Goal: Information Seeking & Learning: Learn about a topic

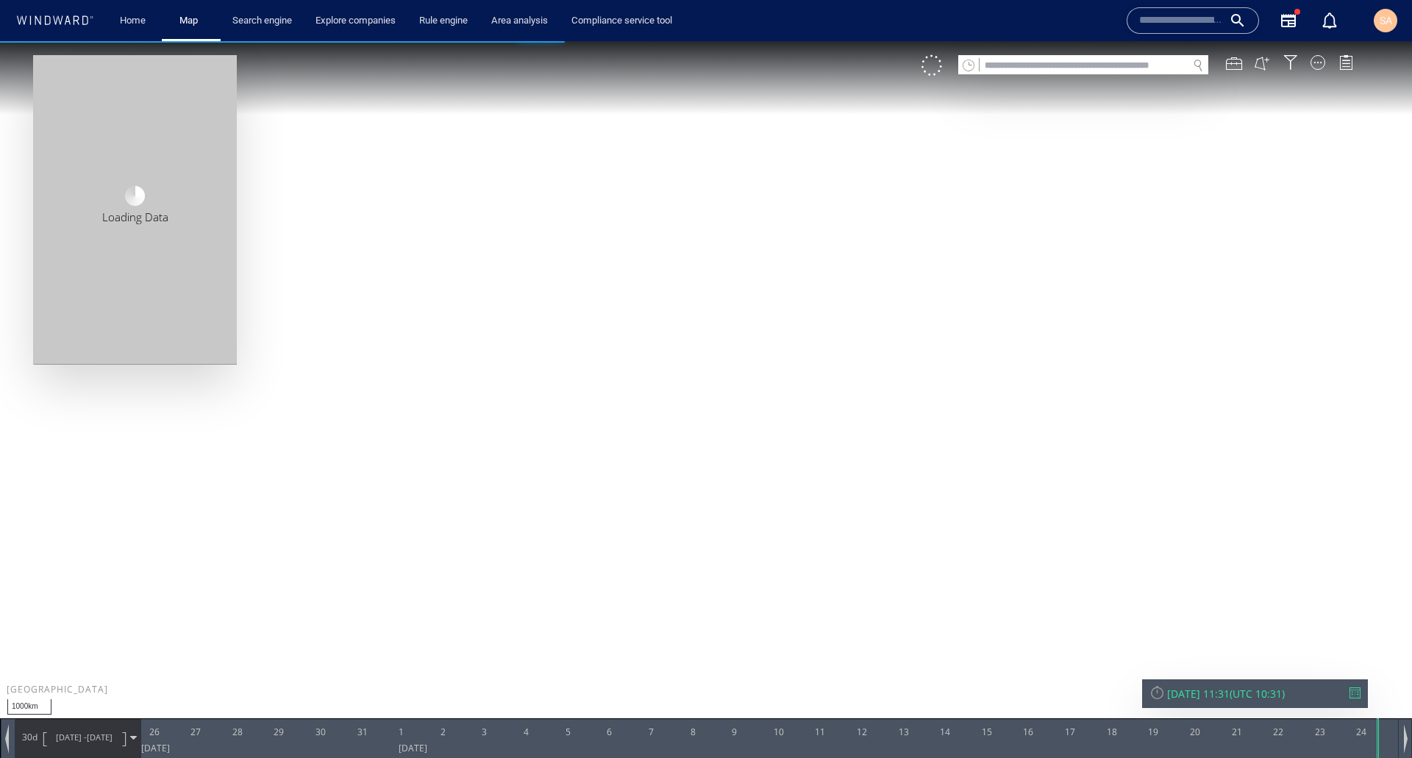
drag, startPoint x: 1101, startPoint y: 408, endPoint x: 726, endPoint y: 453, distance: 377.8
click at [691, 460] on canvas "Map" at bounding box center [706, 392] width 1412 height 702
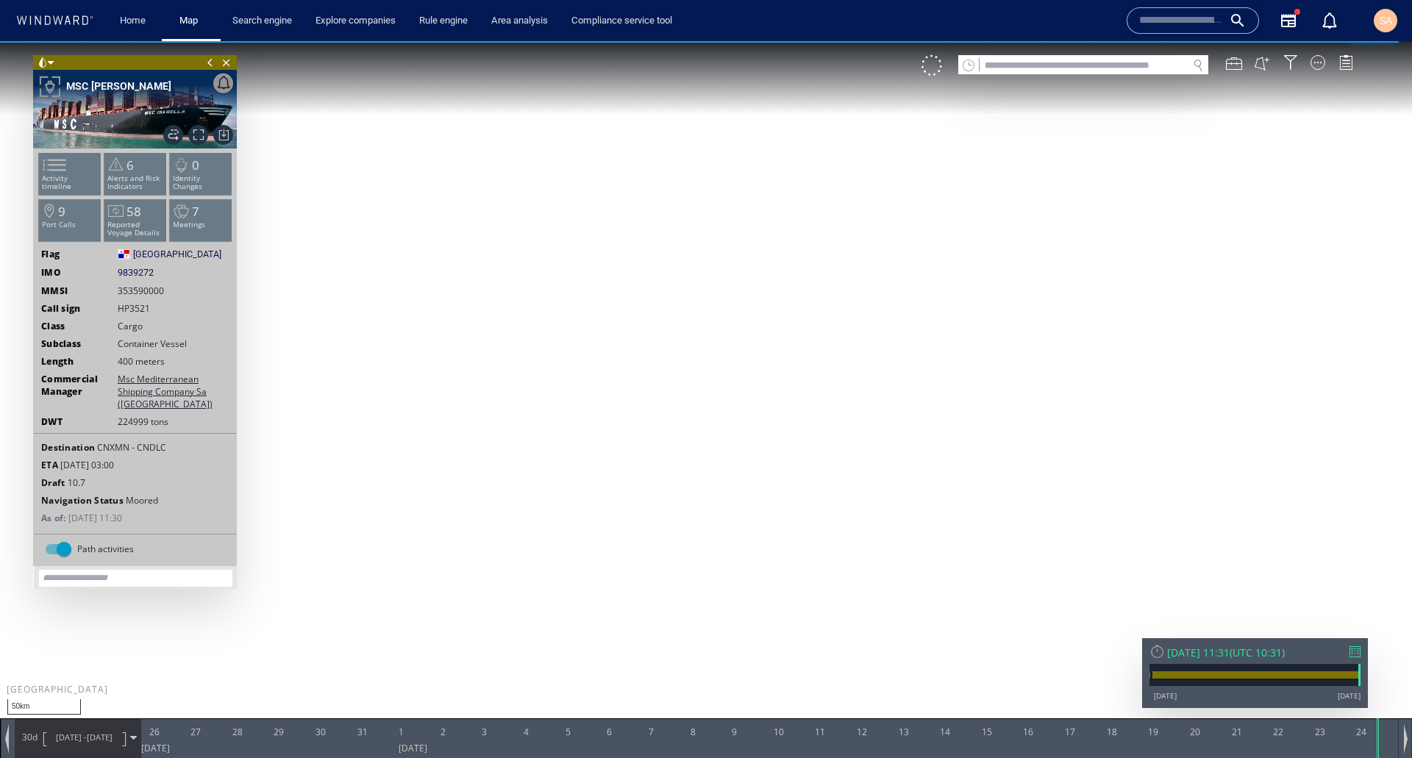
drag, startPoint x: 790, startPoint y: 512, endPoint x: 730, endPoint y: 433, distance: 98.7
click at [730, 433] on canvas "Map" at bounding box center [706, 392] width 1412 height 702
drag, startPoint x: 486, startPoint y: 224, endPoint x: 505, endPoint y: 389, distance: 166.5
click at [505, 389] on canvas "Map" at bounding box center [706, 392] width 1412 height 702
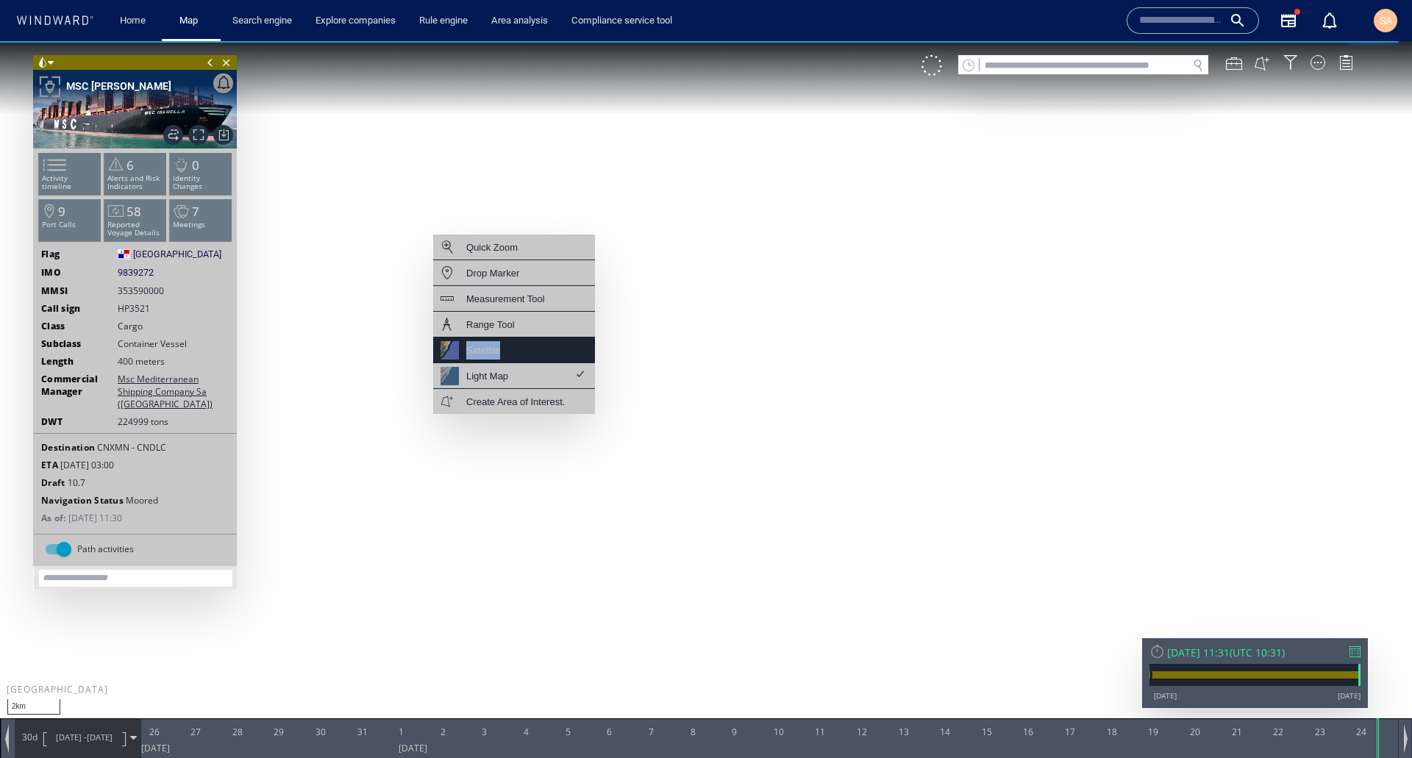
drag, startPoint x: 521, startPoint y: 376, endPoint x: 527, endPoint y: 357, distance: 19.3
click at [527, 358] on div "Quick Zoom Drop Marker Measurement Tool Range Tool Satellite Light Map Create A…" at bounding box center [514, 324] width 162 height 179
click at [527, 357] on div "Satellite" at bounding box center [514, 351] width 162 height 26
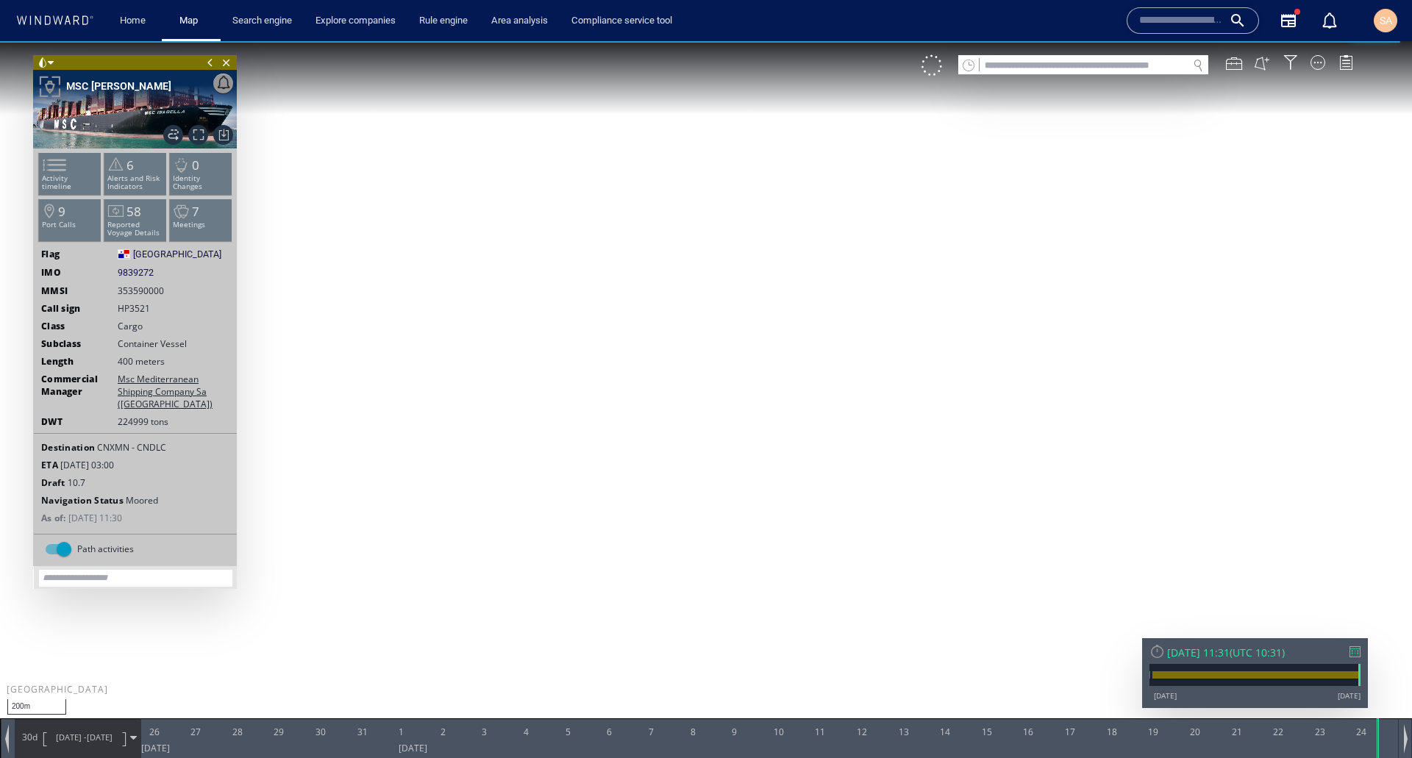
drag, startPoint x: 580, startPoint y: 463, endPoint x: 535, endPoint y: 627, distance: 170.2
click at [535, 627] on canvas "Map" at bounding box center [706, 392] width 1412 height 702
drag, startPoint x: 852, startPoint y: 521, endPoint x: 620, endPoint y: 536, distance: 232.2
click at [620, 536] on canvas "Map" at bounding box center [706, 392] width 1412 height 702
drag, startPoint x: 633, startPoint y: 495, endPoint x: 642, endPoint y: 367, distance: 128.3
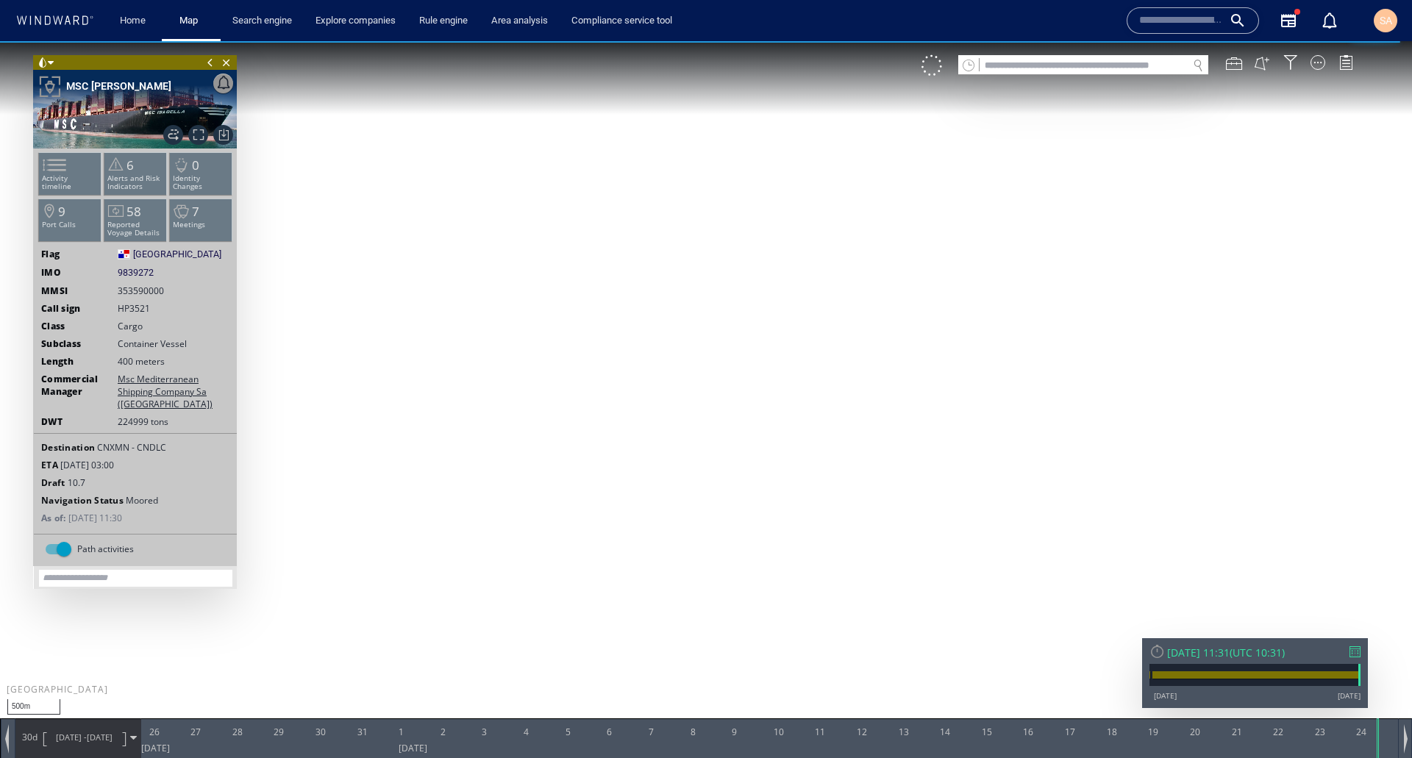
click at [642, 367] on canvas "Map" at bounding box center [706, 392] width 1412 height 702
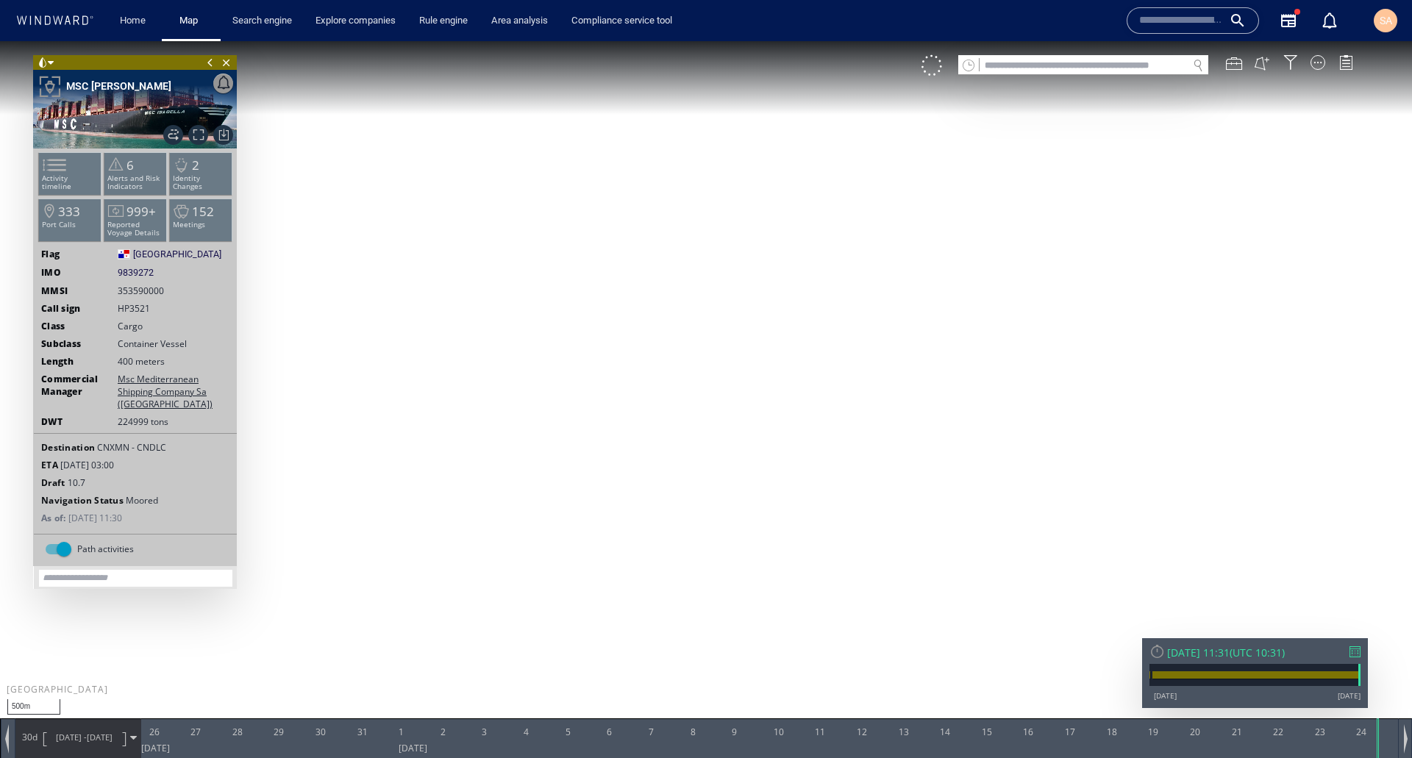
drag, startPoint x: 638, startPoint y: 429, endPoint x: 603, endPoint y: 469, distance: 53.7
click at [603, 469] on canvas "Map" at bounding box center [706, 392] width 1412 height 702
